Goal: Information Seeking & Learning: Learn about a topic

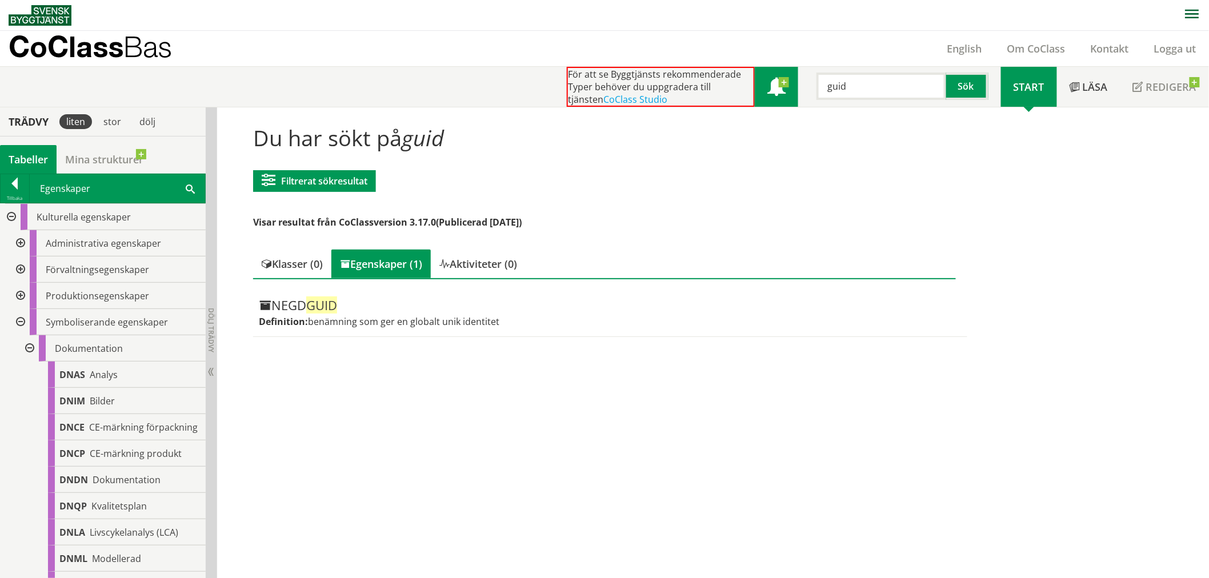
drag, startPoint x: 861, startPoint y: 92, endPoint x: 786, endPoint y: 87, distance: 75.0
click at [786, 87] on div "För att se Byggtjänsts rekommenderade Typer behöver du uppgradera till tjänsten…" at bounding box center [784, 87] width 434 height 40
type input "modell"
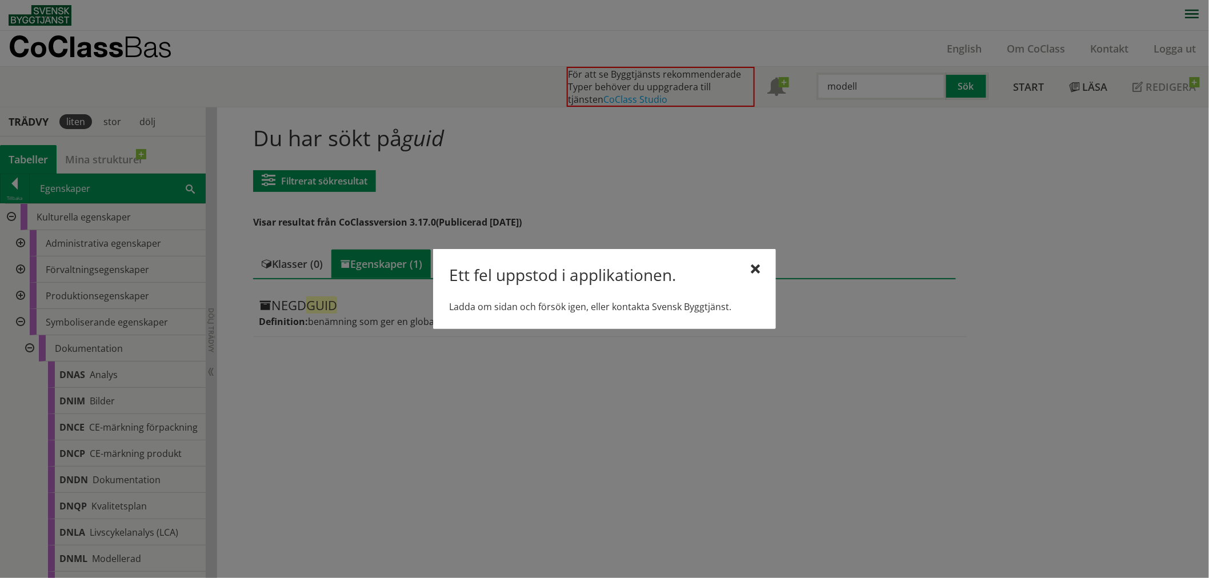
click at [758, 266] on div at bounding box center [755, 269] width 9 height 9
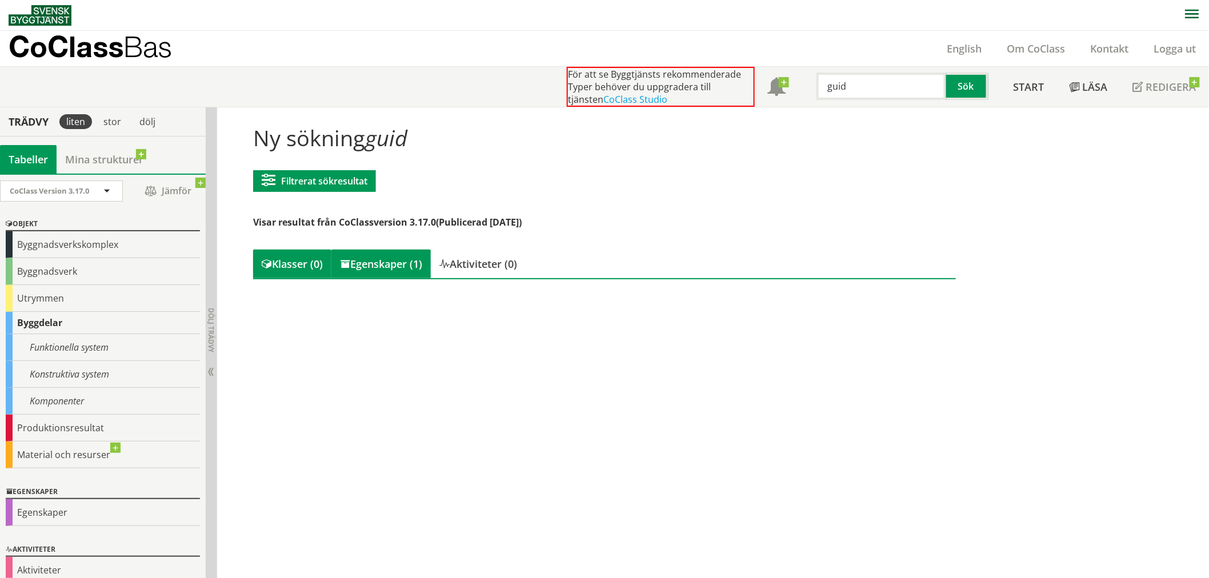
click at [383, 260] on div "Egenskaper (1)" at bounding box center [380, 264] width 99 height 29
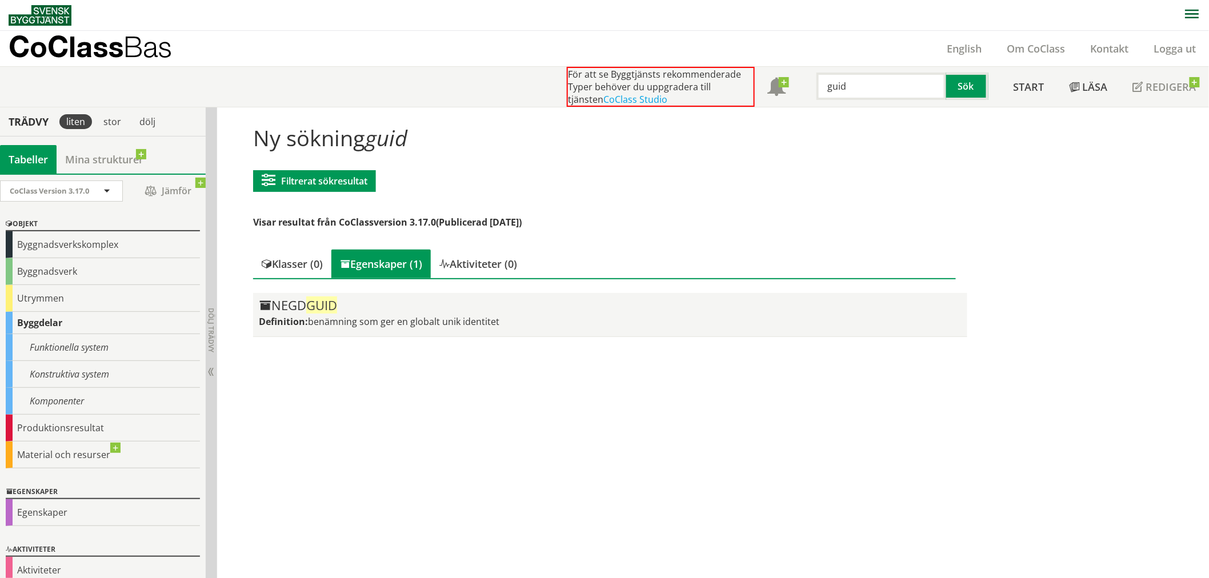
click at [346, 306] on div "NEGD GUID" at bounding box center [610, 306] width 702 height 14
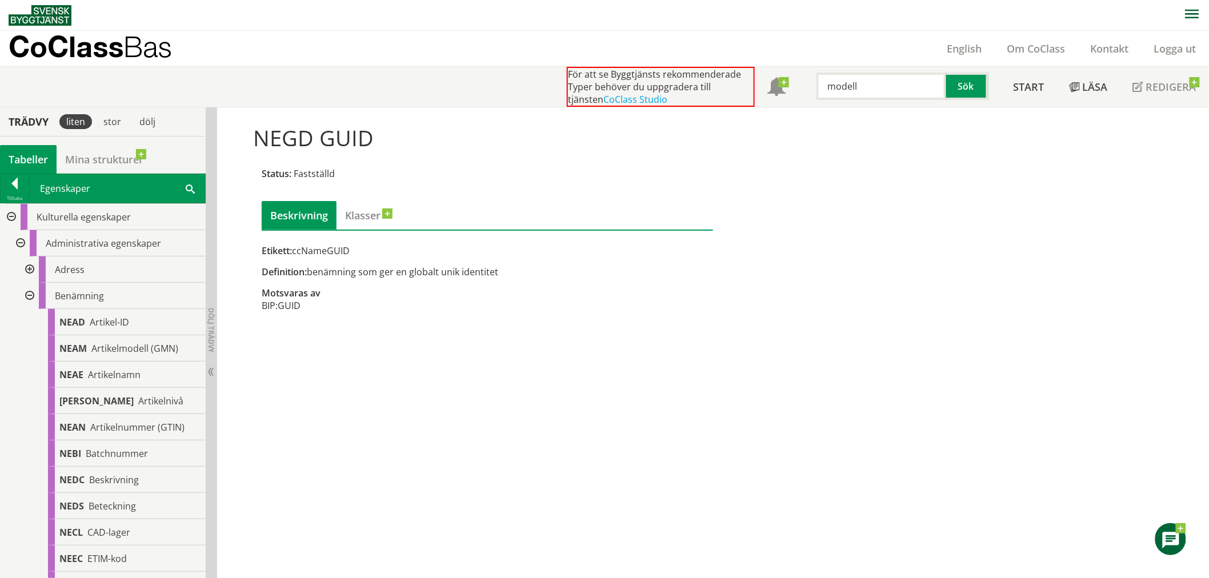
type input "modell"
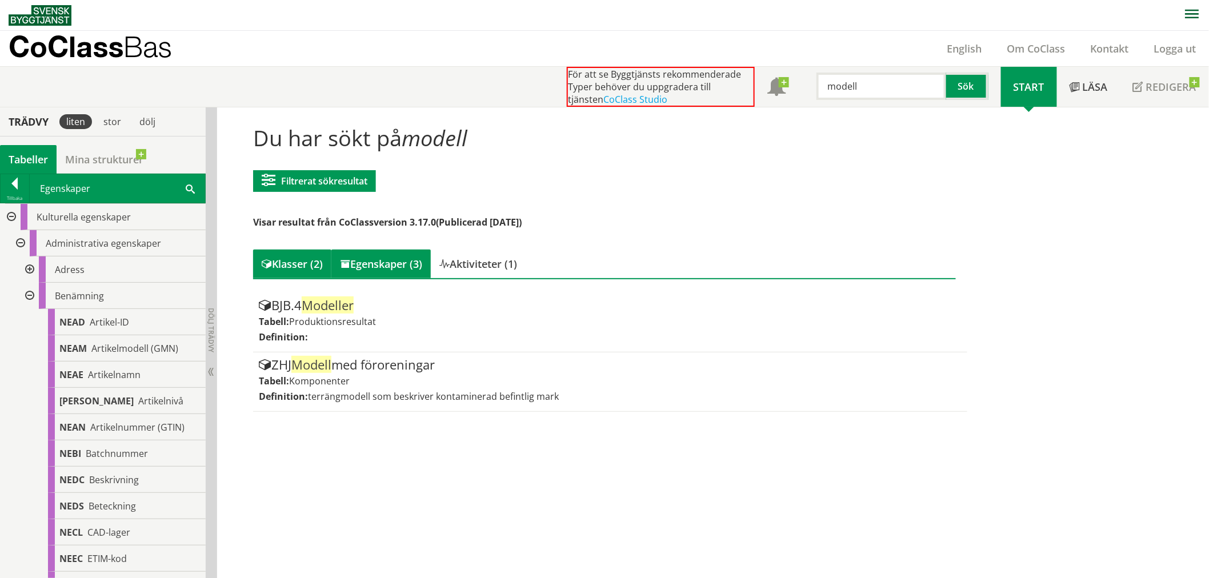
click at [402, 264] on div "Egenskaper (3)" at bounding box center [380, 264] width 99 height 29
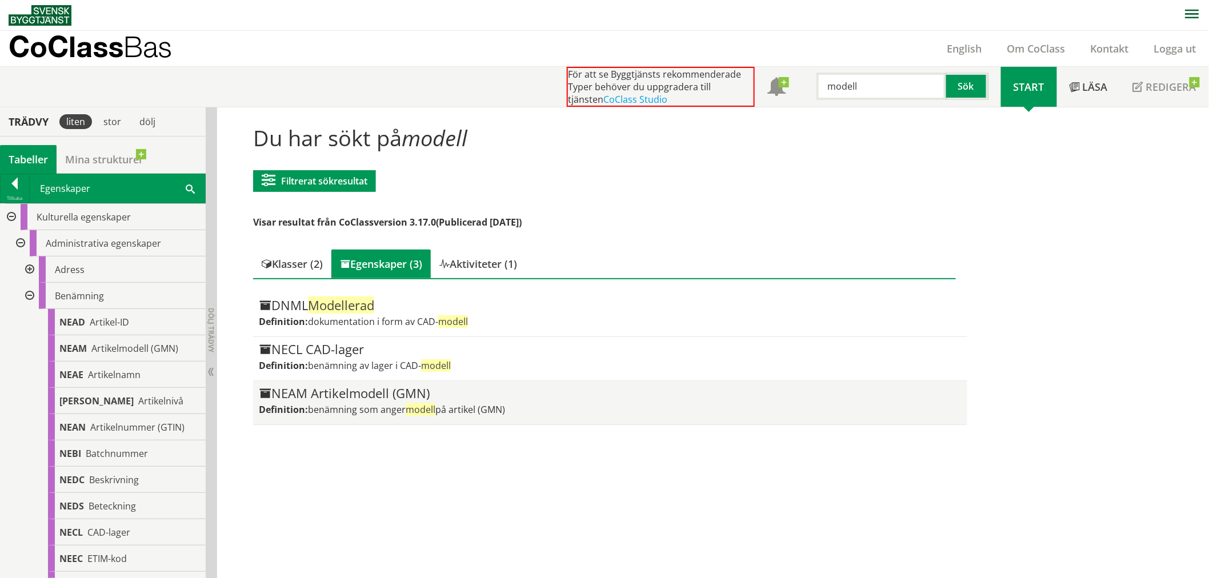
click at [362, 392] on div "NEAM Artikelmodell (GMN)" at bounding box center [610, 394] width 702 height 14
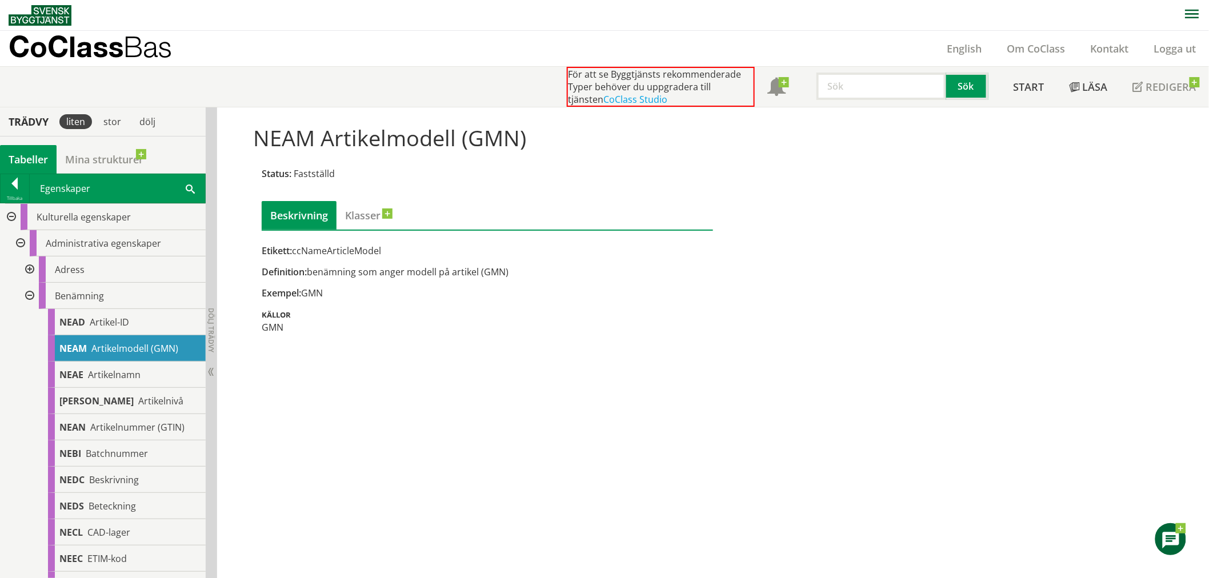
drag, startPoint x: 375, startPoint y: 252, endPoint x: 307, endPoint y: 252, distance: 68.0
click at [308, 250] on div "Etikett: ccNameArticleModel" at bounding box center [487, 250] width 451 height 13
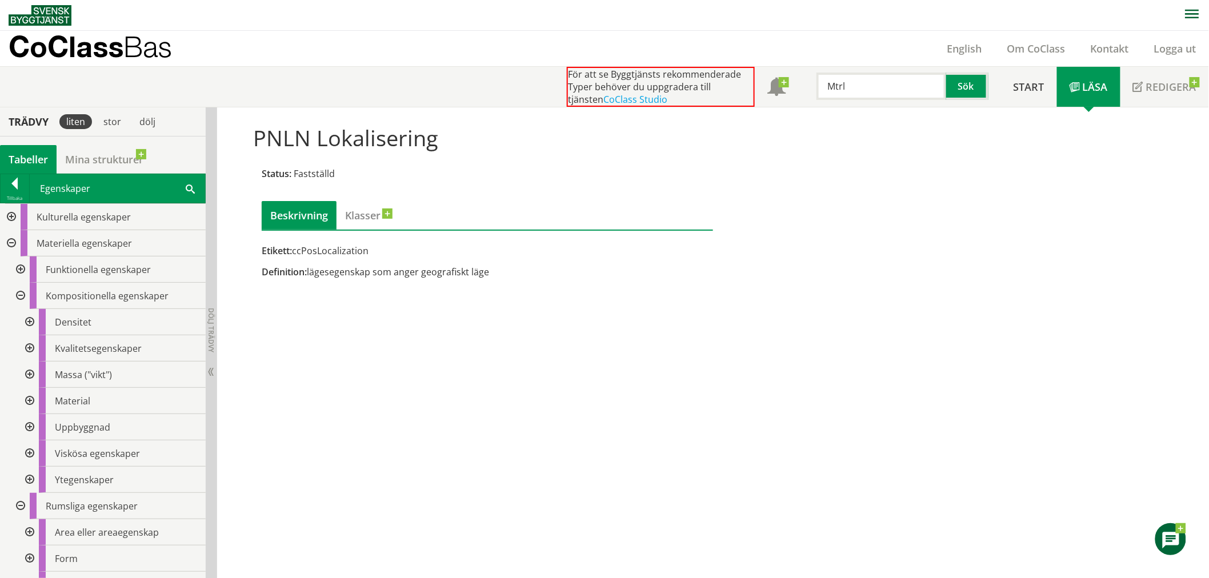
scroll to position [1050, 0]
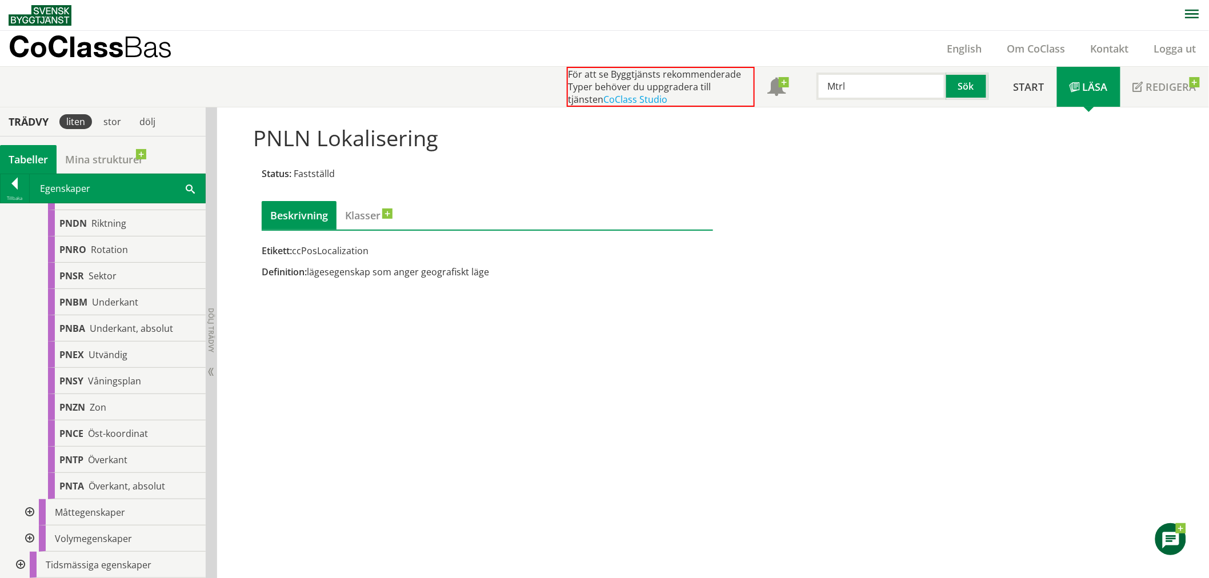
click at [824, 83] on input "Mtrl" at bounding box center [881, 86] width 130 height 27
drag, startPoint x: 851, startPoint y: 88, endPoint x: 709, endPoint y: 66, distance: 143.3
click at [709, 67] on div "För att se Byggtjänsts rekommenderade Typer behöver du uppgradera till tjänsten…" at bounding box center [784, 87] width 434 height 40
type input "fas"
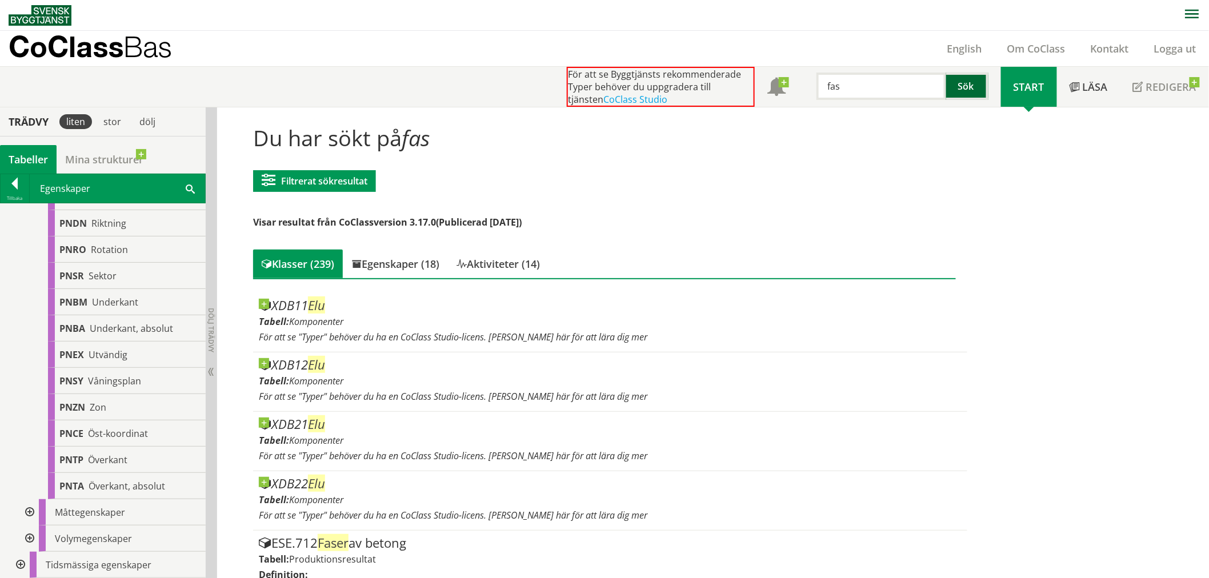
click at [967, 87] on button "Sök" at bounding box center [967, 86] width 42 height 27
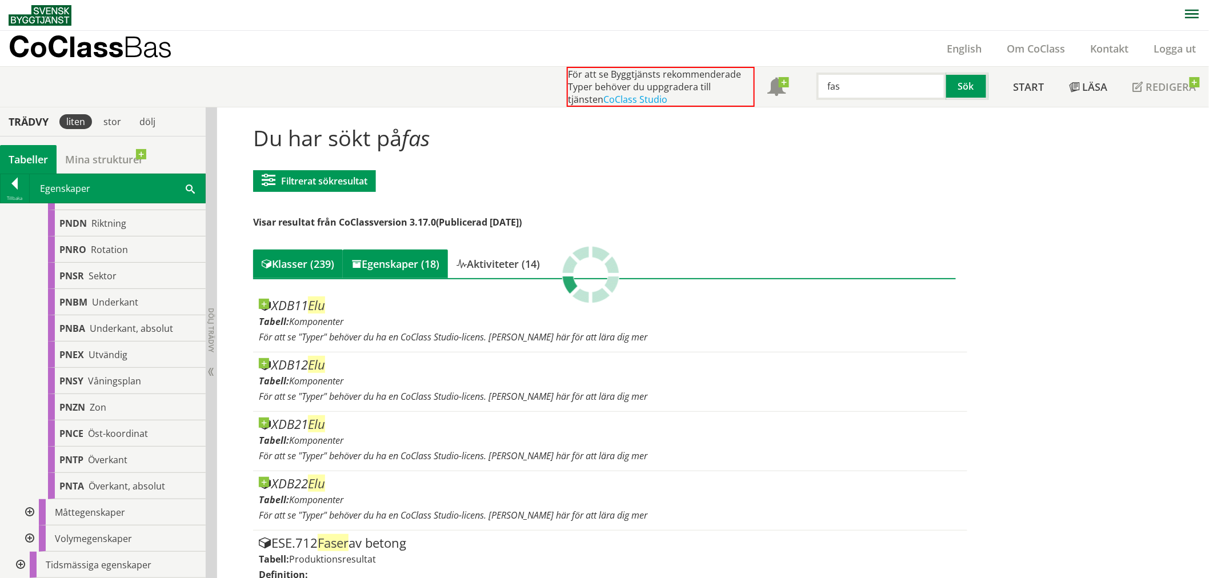
click at [394, 270] on div "Egenskaper (18)" at bounding box center [395, 264] width 105 height 29
click at [415, 264] on div "Egenskaper (18)" at bounding box center [395, 264] width 105 height 29
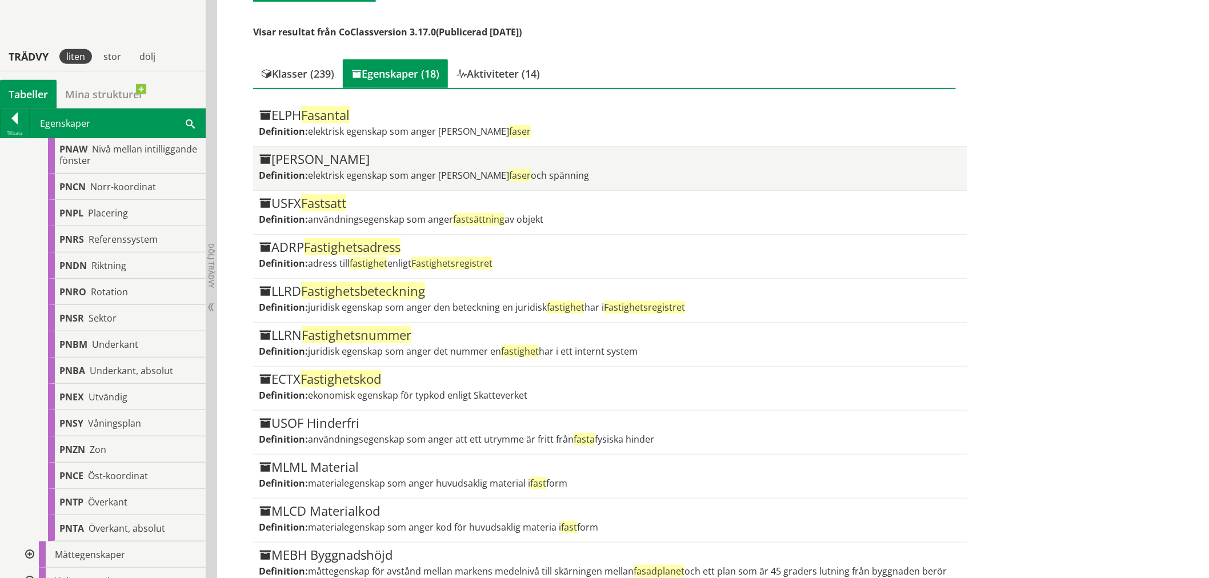
scroll to position [944, 0]
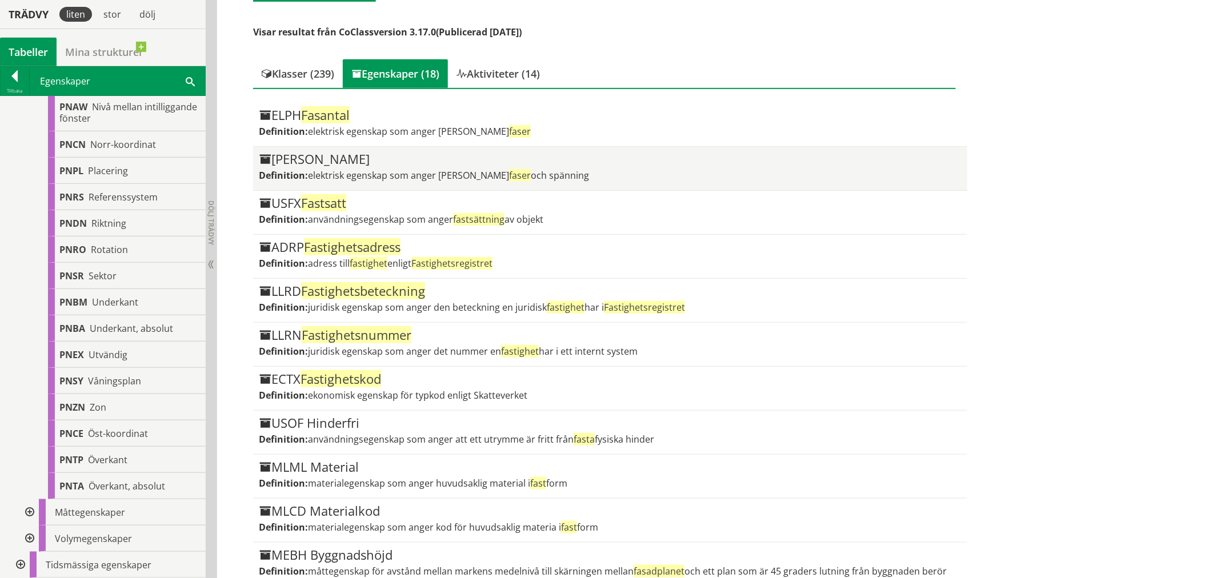
click at [330, 158] on div "ELCK Strömart" at bounding box center [610, 160] width 702 height 14
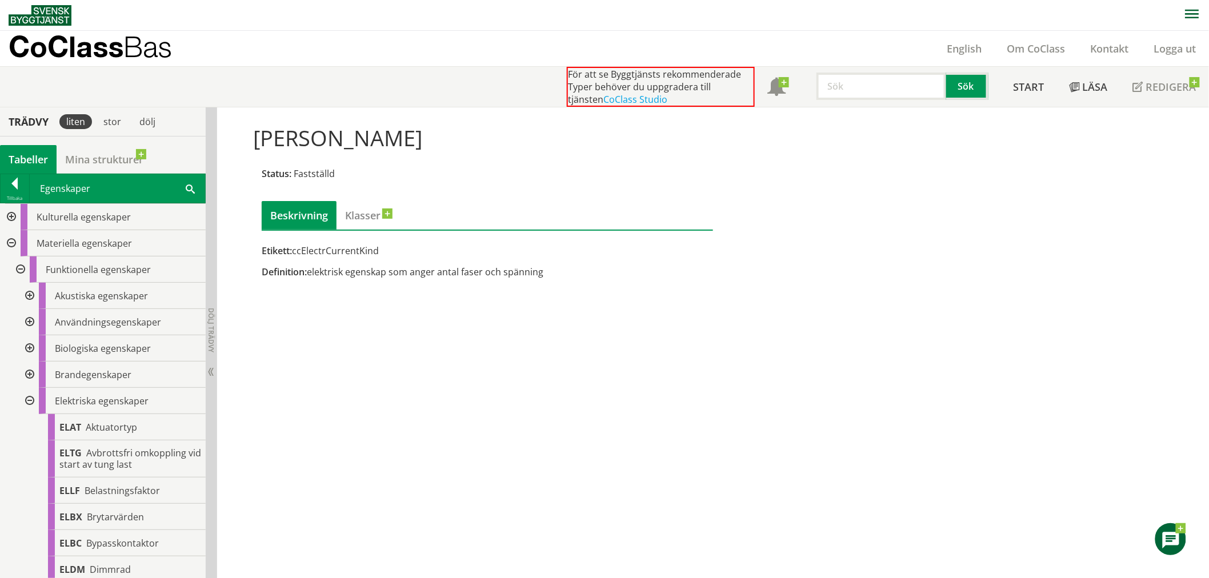
click at [456, 408] on div "[PERSON_NAME] Status: Fastställd Beskrivning Klasser Etikett: ccElectrCurrentKi…" at bounding box center [713, 342] width 992 height 471
click at [848, 85] on input "text" at bounding box center [881, 86] width 130 height 27
type input "ström"
drag, startPoint x: 330, startPoint y: 268, endPoint x: 342, endPoint y: 270, distance: 12.1
click at [342, 270] on div "Definition: elektrisk egenskap som anger antal faser och spänning" at bounding box center [487, 272] width 451 height 13
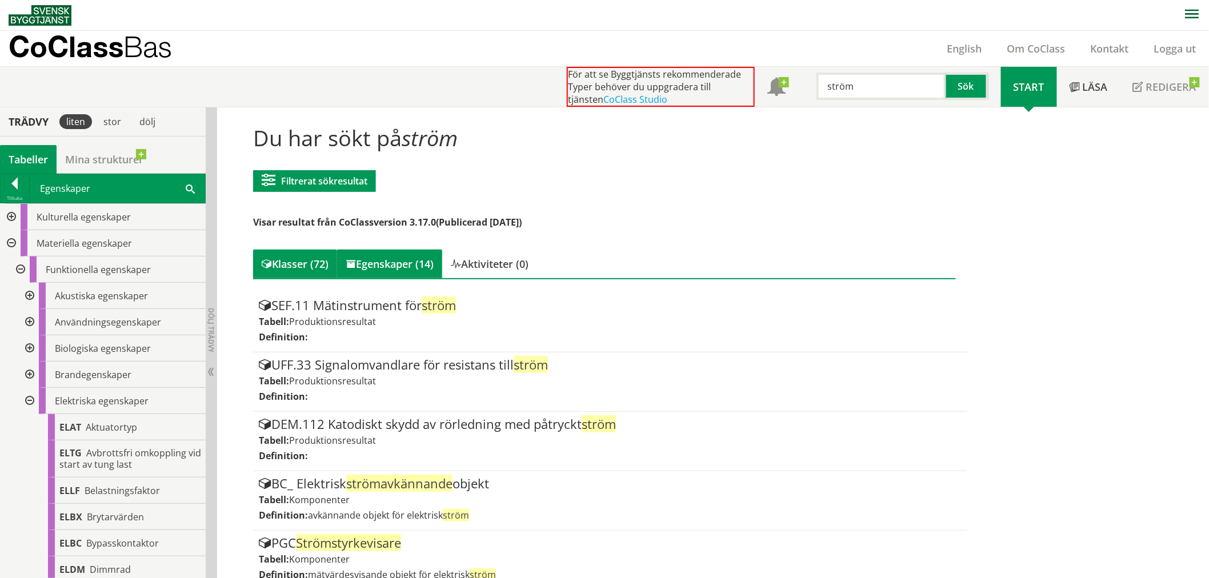
click at [383, 260] on div "Egenskaper (14)" at bounding box center [389, 264] width 105 height 29
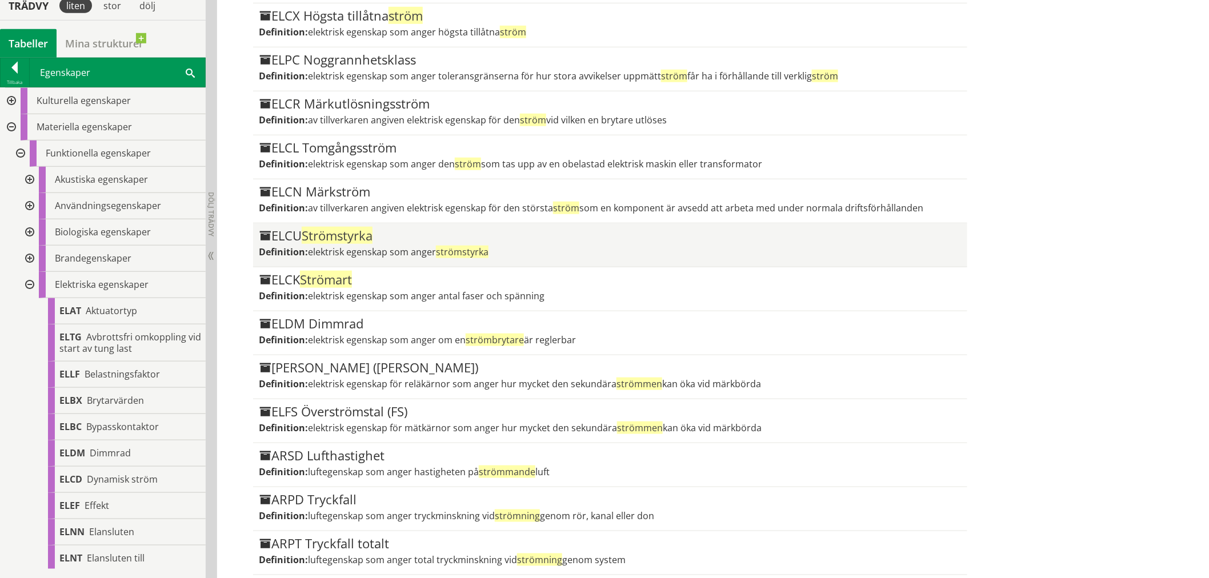
scroll to position [338, 0]
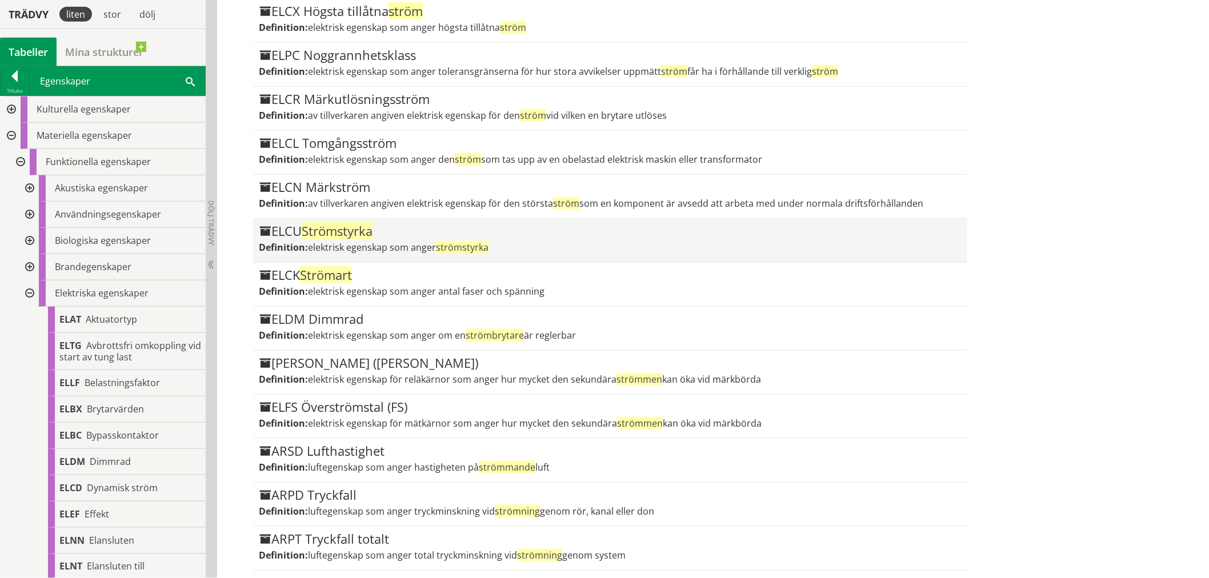
click at [340, 236] on span "Strömstyrka" at bounding box center [337, 230] width 71 height 17
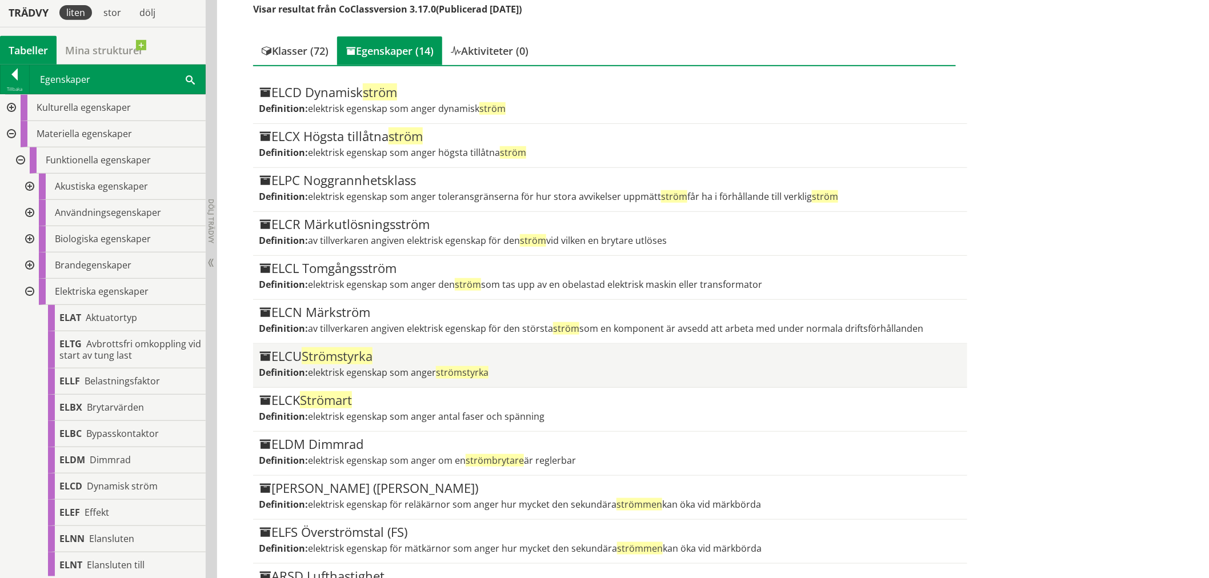
scroll to position [211, 0]
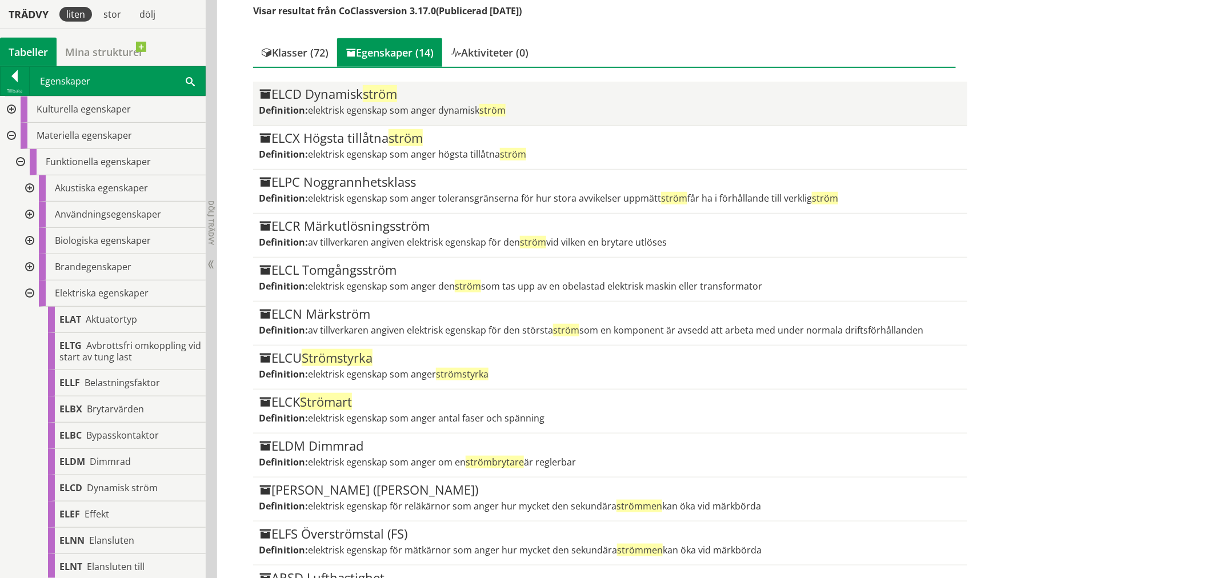
click at [390, 89] on span "ström" at bounding box center [380, 93] width 34 height 17
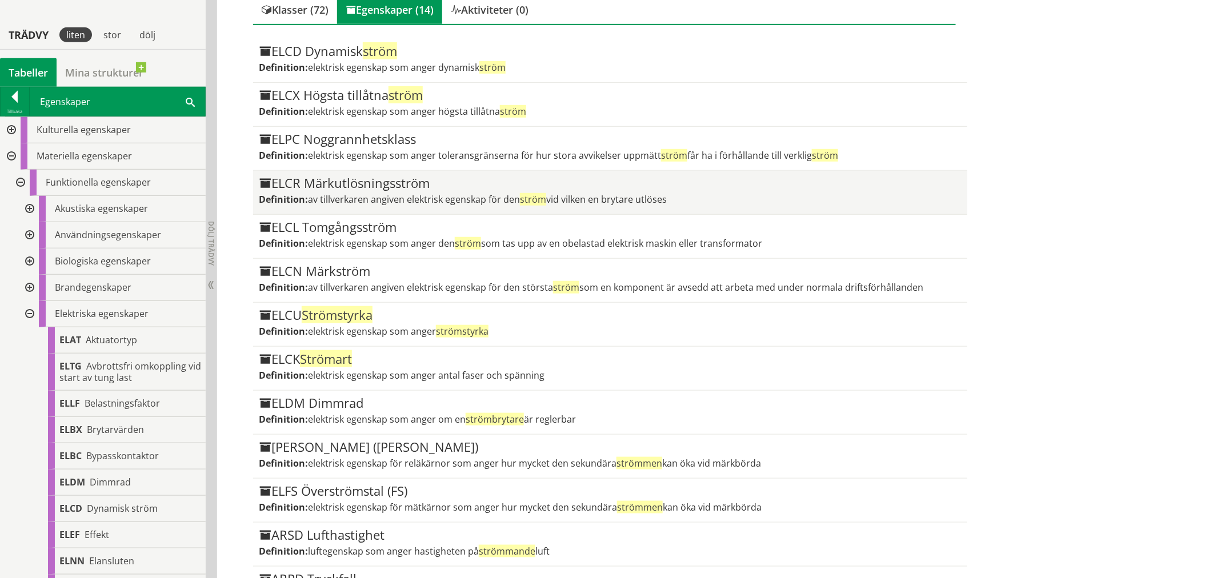
scroll to position [275, 0]
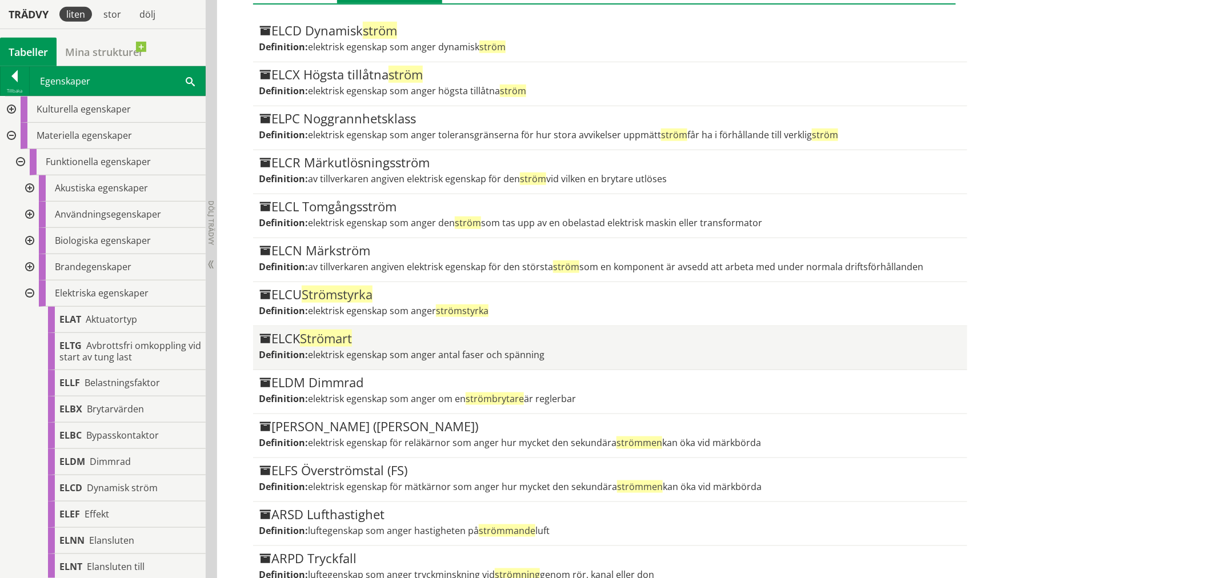
click at [341, 338] on span "Strömart" at bounding box center [326, 338] width 52 height 17
